Goal: Check status: Check status

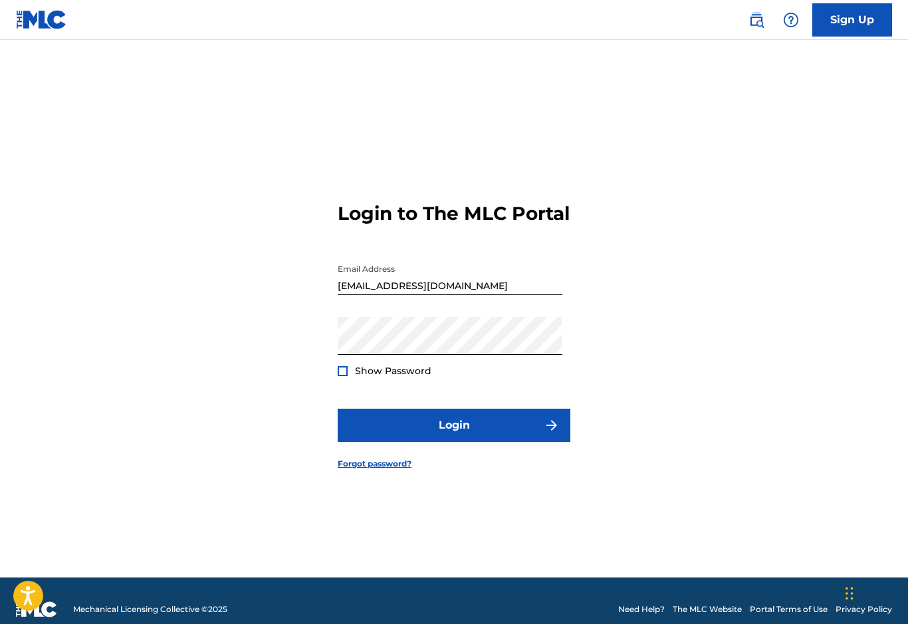
click at [345, 376] on div at bounding box center [343, 371] width 10 height 10
click at [375, 442] on button "Login" at bounding box center [454, 425] width 233 height 33
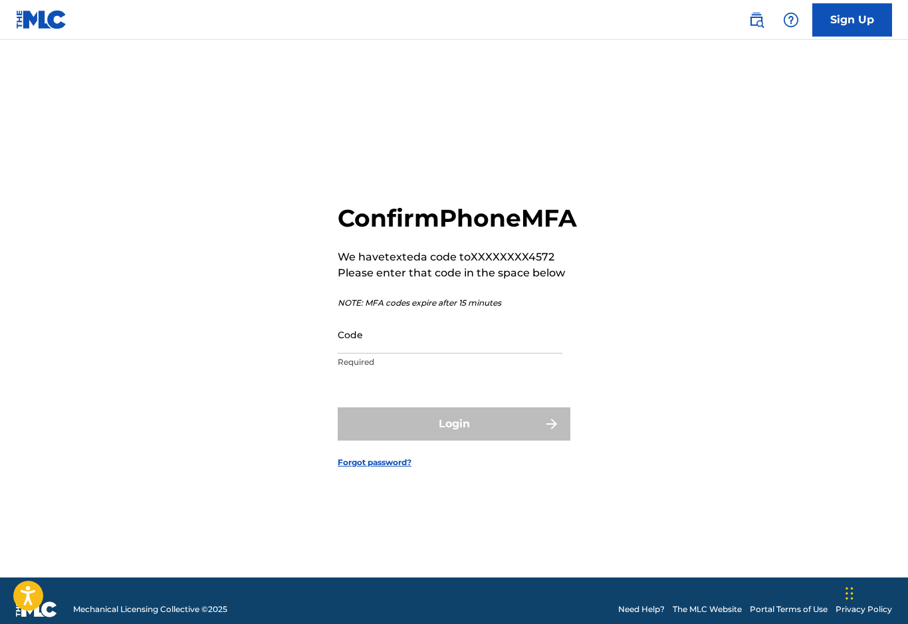
click at [350, 353] on input "Code" at bounding box center [450, 335] width 225 height 38
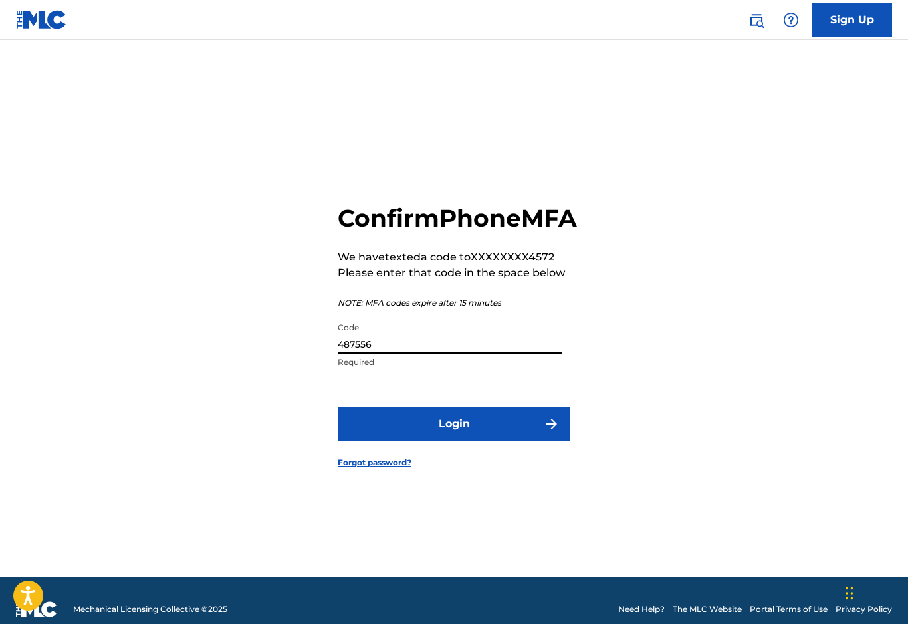
type input "487556"
click at [383, 440] on button "Login" at bounding box center [454, 423] width 233 height 33
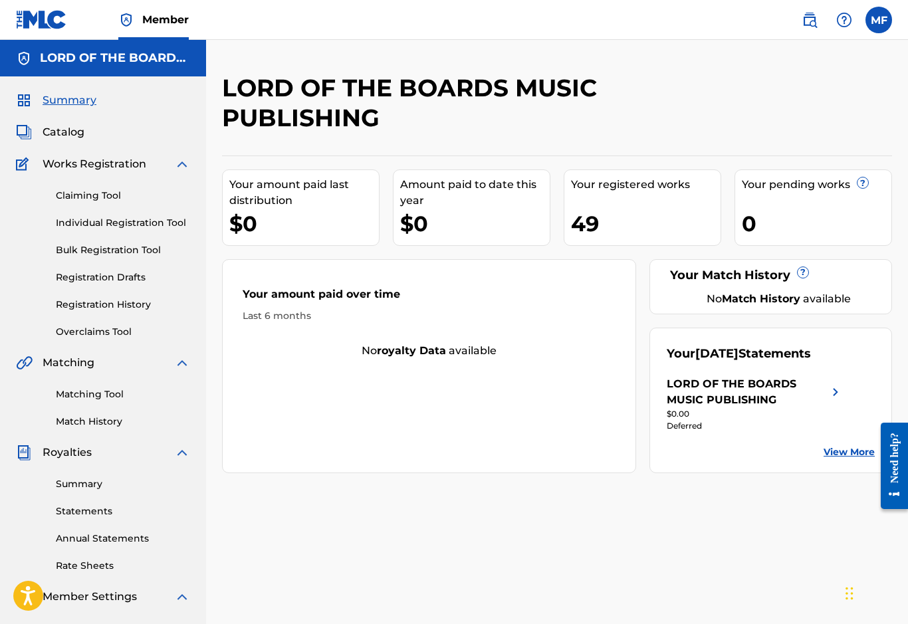
click at [66, 135] on span "Catalog" at bounding box center [64, 132] width 42 height 16
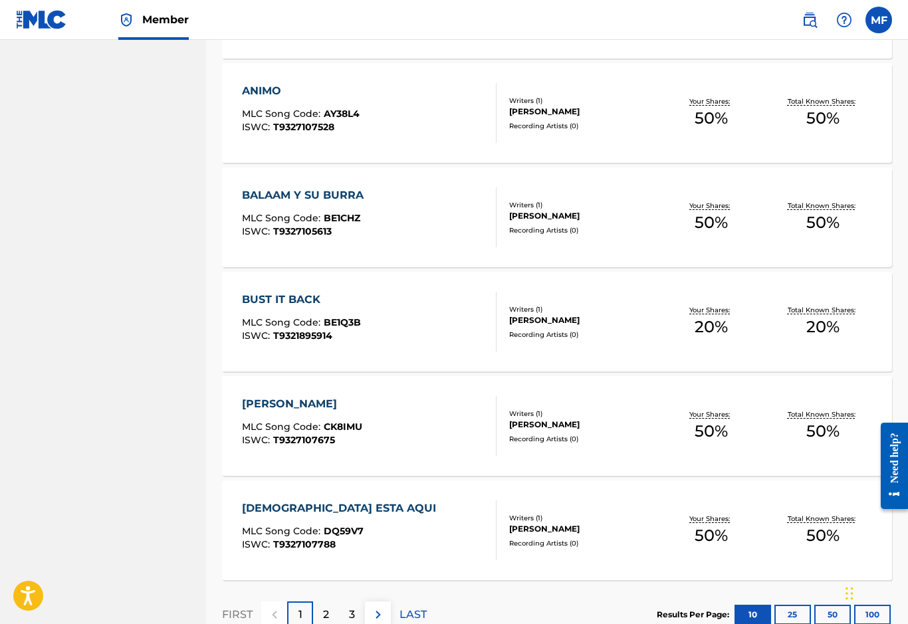
scroll to position [838, 0]
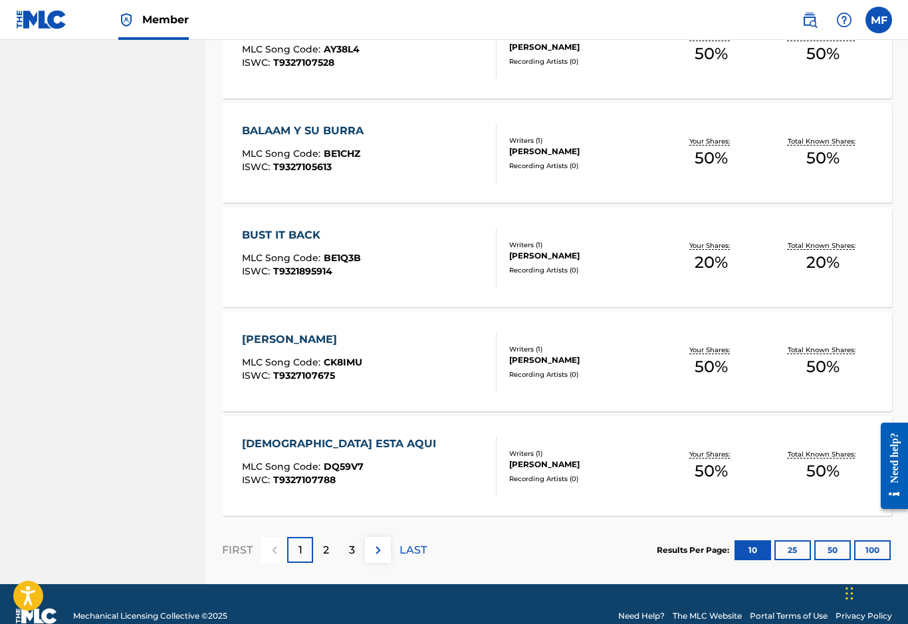
click at [296, 445] on div "[DEMOGRAPHIC_DATA] ESTA AQUI" at bounding box center [342, 444] width 201 height 16
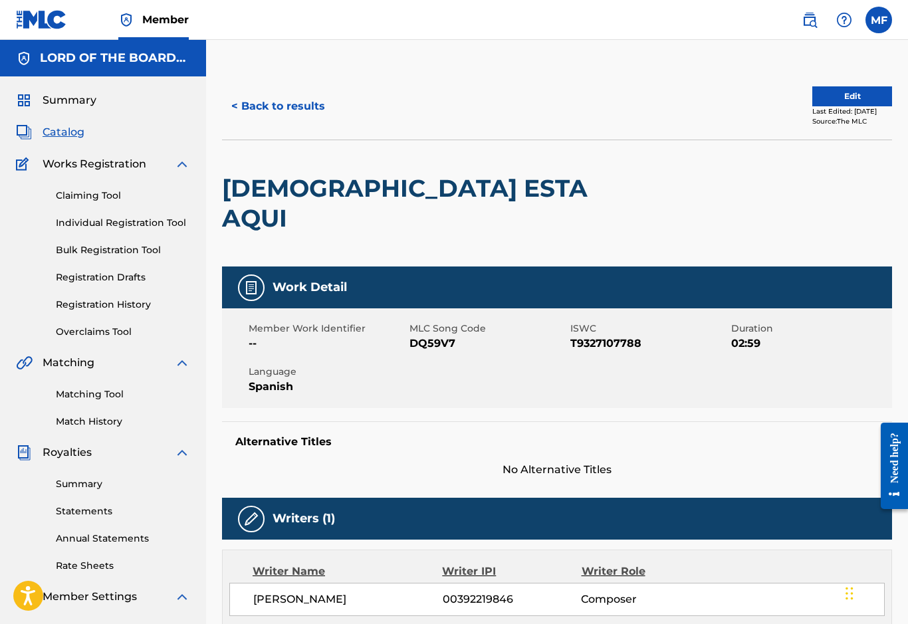
click at [882, 27] on label at bounding box center [878, 20] width 27 height 27
click at [878, 20] on input "MF [PERSON_NAME] [EMAIL_ADDRESS][DOMAIN_NAME] Profile Log out" at bounding box center [878, 20] width 0 height 0
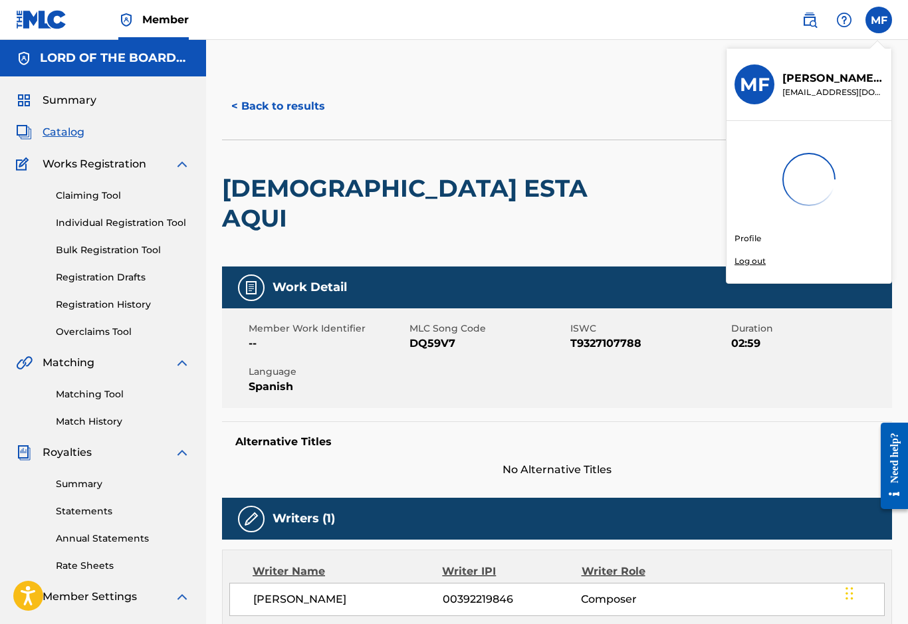
click at [628, 134] on div "< Back to results Edit Last Edited: [DATE] Source: The MLC" at bounding box center [557, 106] width 670 height 66
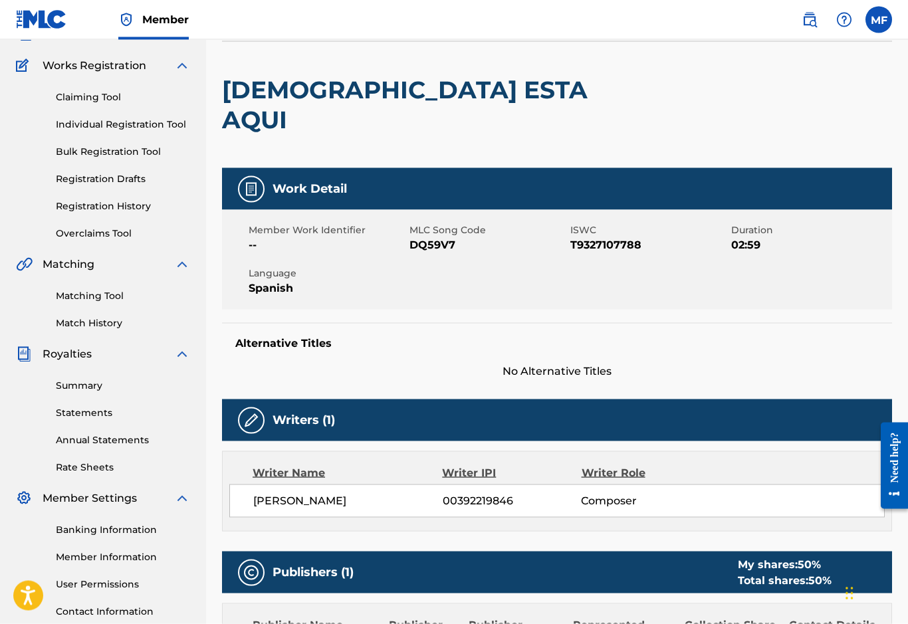
scroll to position [97, 0]
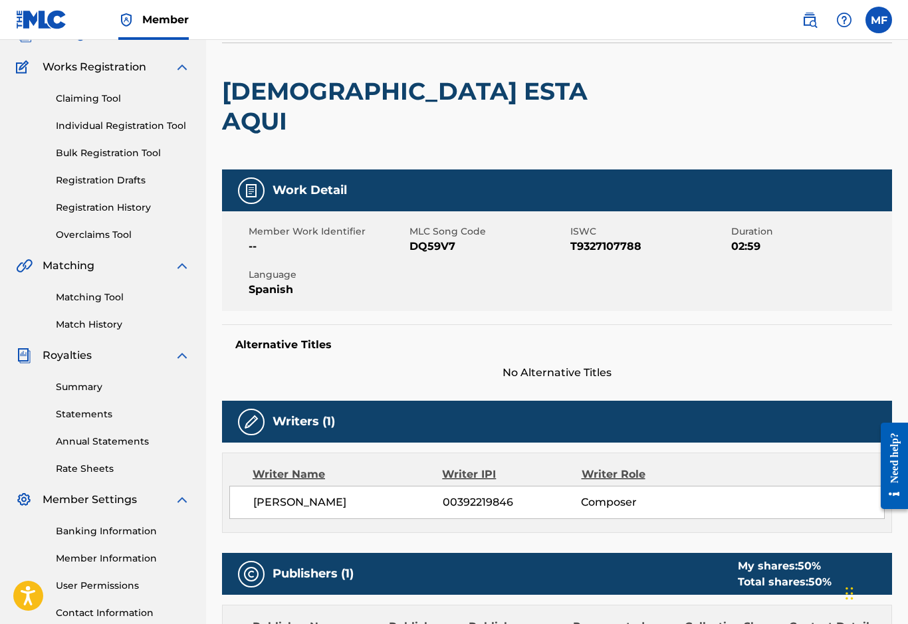
click at [74, 383] on link "Summary" at bounding box center [123, 387] width 134 height 14
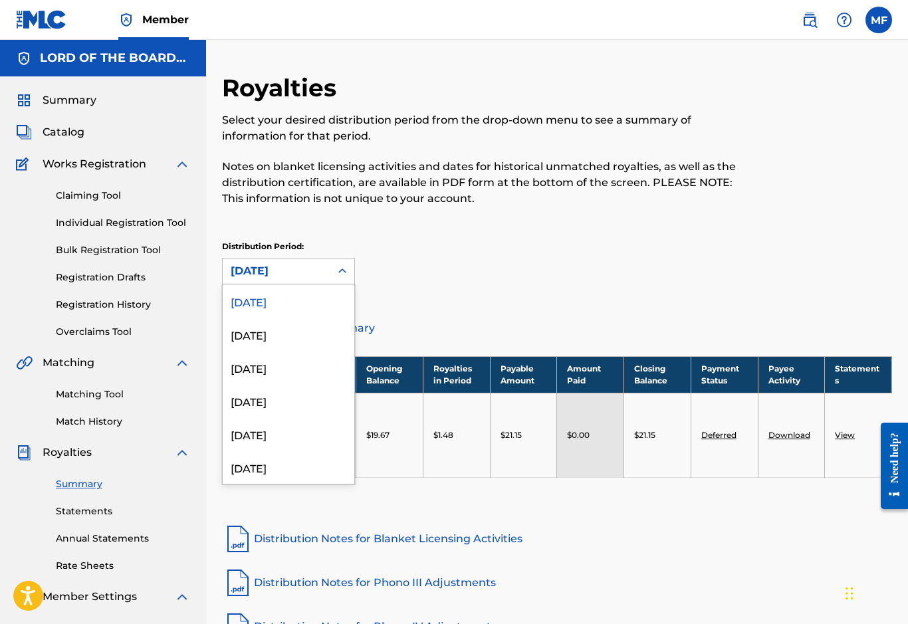
click at [253, 343] on div "[DATE]" at bounding box center [289, 334] width 132 height 33
click at [244, 374] on div "[DATE]" at bounding box center [289, 367] width 132 height 33
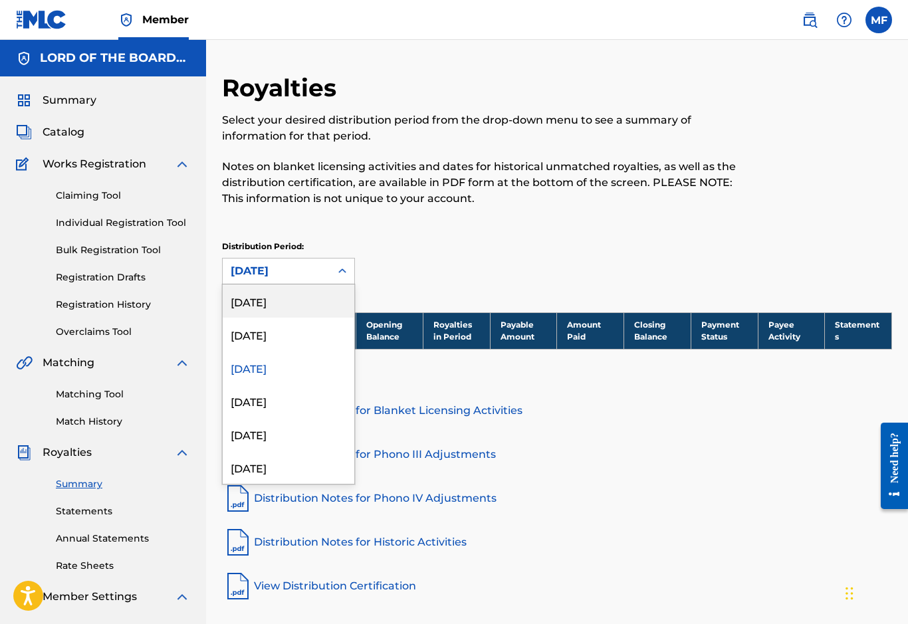
click at [248, 314] on div "[DATE]" at bounding box center [289, 300] width 132 height 33
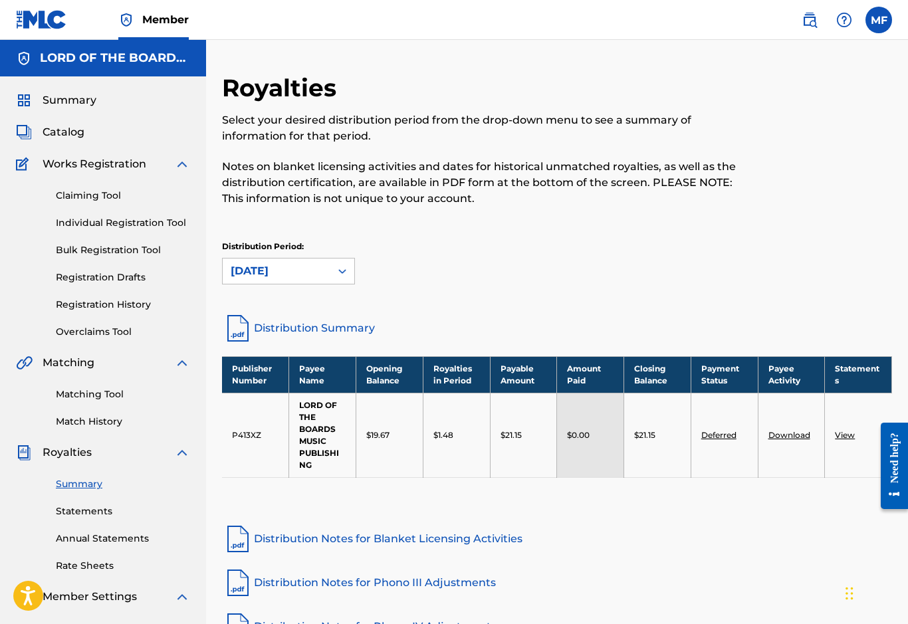
click at [876, 28] on label at bounding box center [878, 20] width 27 height 27
click at [878, 20] on input "MF [PERSON_NAME] [EMAIL_ADDRESS][DOMAIN_NAME] Profile Log out" at bounding box center [878, 20] width 0 height 0
click at [759, 265] on p "Log out" at bounding box center [749, 261] width 31 height 12
click at [878, 20] on input "MF [PERSON_NAME] [EMAIL_ADDRESS][DOMAIN_NAME] Profile Log out" at bounding box center [878, 20] width 0 height 0
